Goal: Check status

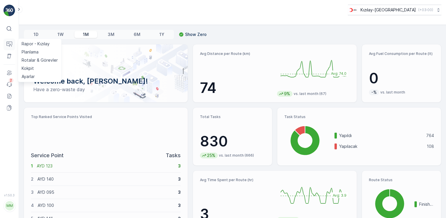
click at [10, 45] on icon at bounding box center [10, 45] width 3 height 3
click at [35, 61] on p "Rotalar & Görevler" at bounding box center [40, 60] width 36 height 6
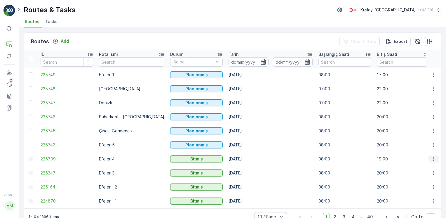
click at [435, 158] on icon "button" at bounding box center [434, 159] width 6 height 6
click at [415, 174] on span "View Route Tracking" at bounding box center [423, 175] width 40 height 6
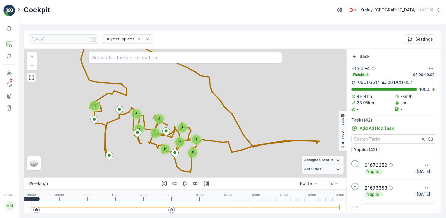
drag, startPoint x: 36, startPoint y: 211, endPoint x: 184, endPoint y: 199, distance: 147.9
click at [37, 211] on icon at bounding box center [37, 210] width 4 height 4
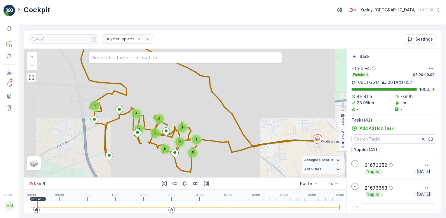
click at [188, 182] on icon "button" at bounding box center [186, 184] width 6 height 6
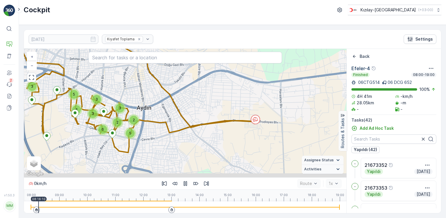
drag, startPoint x: 268, startPoint y: 140, endPoint x: 211, endPoint y: 123, distance: 58.9
click at [211, 123] on icon at bounding box center [128, 85] width 257 height 133
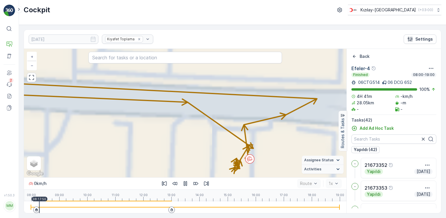
drag, startPoint x: 266, startPoint y: 162, endPoint x: 276, endPoint y: 117, distance: 47.1
click at [277, 117] on div "+ − Satellite Roadmap Terrain Hybrid Leaflet Klavye kısayolları Harita Verileri…" at bounding box center [185, 113] width 323 height 129
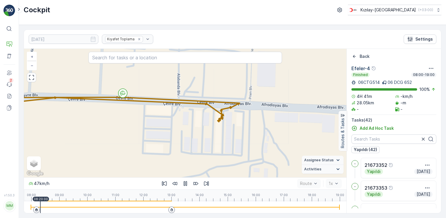
click at [173, 210] on icon at bounding box center [172, 209] width 2 height 3
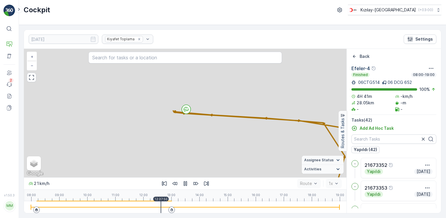
click at [154, 210] on div at bounding box center [185, 207] width 309 height 12
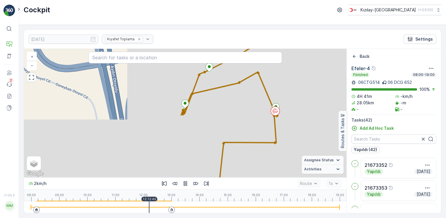
click at [168, 209] on div at bounding box center [185, 207] width 309 height 12
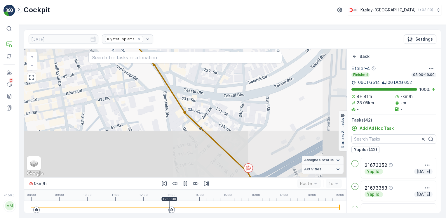
click at [38, 209] on icon at bounding box center [37, 210] width 4 height 4
